Goal: Navigation & Orientation: Find specific page/section

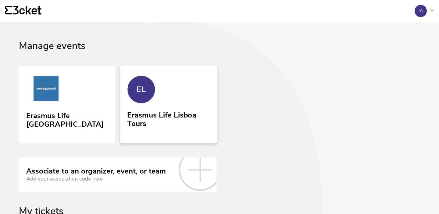
click at [149, 99] on div "EL" at bounding box center [141, 90] width 28 height 28
click at [194, 104] on link "EL Erasmus Life Lisboa Tours" at bounding box center [169, 105] width 98 height 78
